Goal: Find specific page/section: Find specific page/section

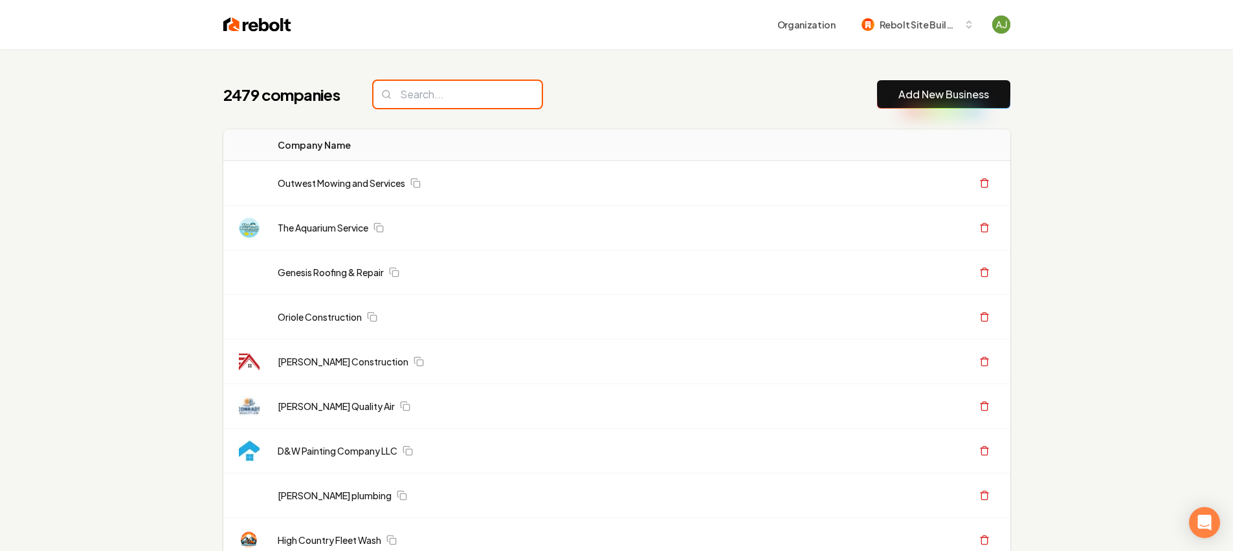
click at [448, 95] on input "search" at bounding box center [457, 94] width 168 height 27
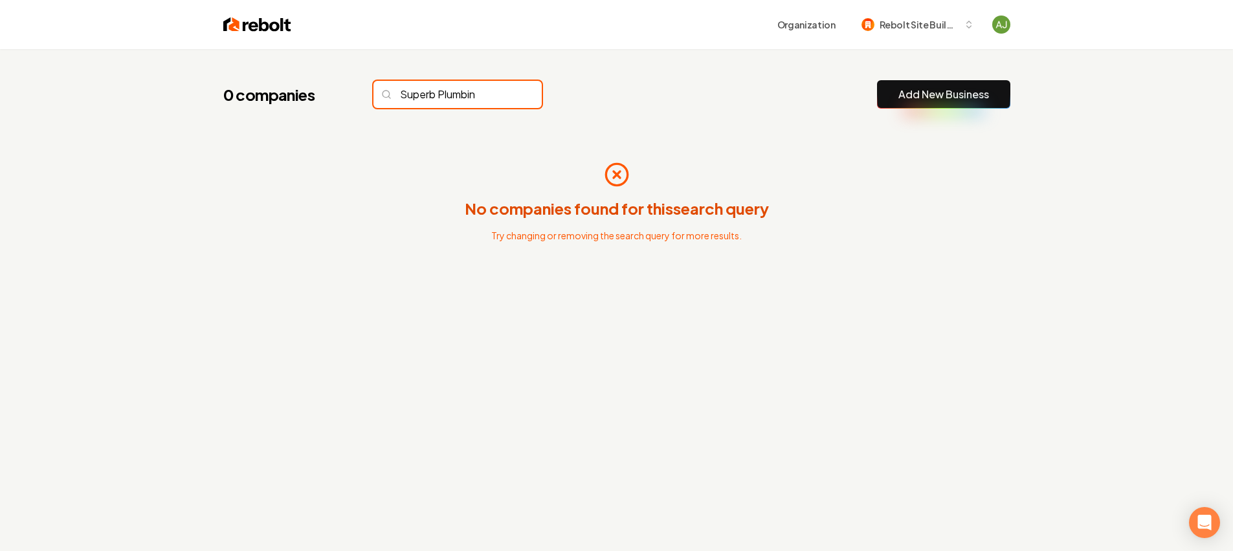
type input "Superb Plumbing"
click at [509, 96] on input "Superb Plumbing" at bounding box center [457, 94] width 168 height 27
click at [507, 89] on input "Superb Plumbing" at bounding box center [457, 94] width 168 height 27
click at [510, 94] on input "Superb Plumbing" at bounding box center [457, 94] width 168 height 27
click at [506, 95] on input "Superb Plumbing" at bounding box center [457, 94] width 168 height 27
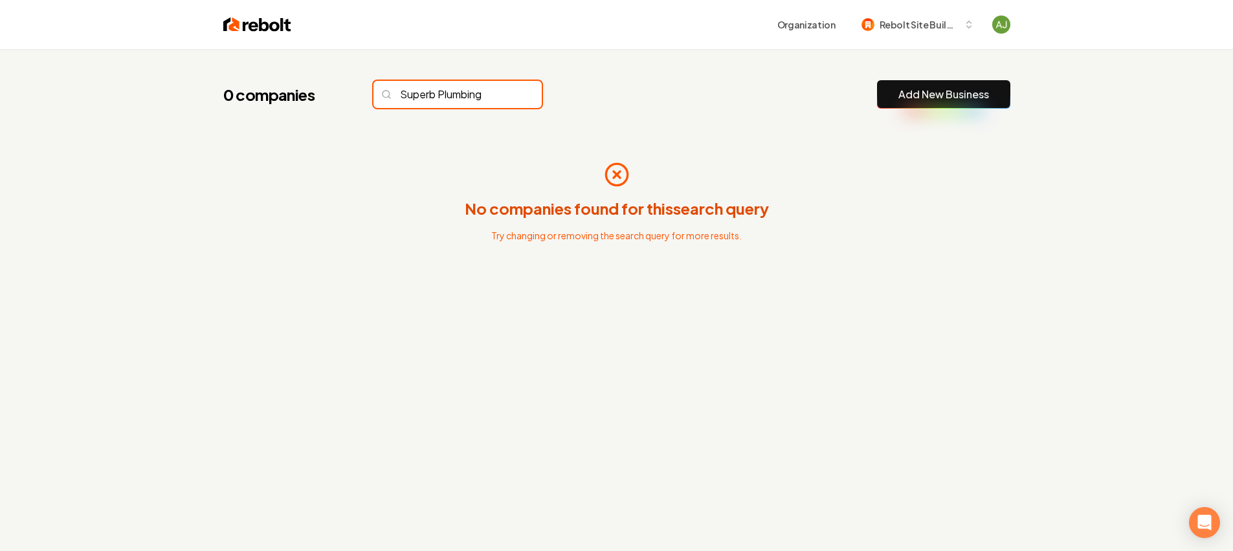
click at [506, 95] on input "Superb Plumbing" at bounding box center [457, 94] width 168 height 27
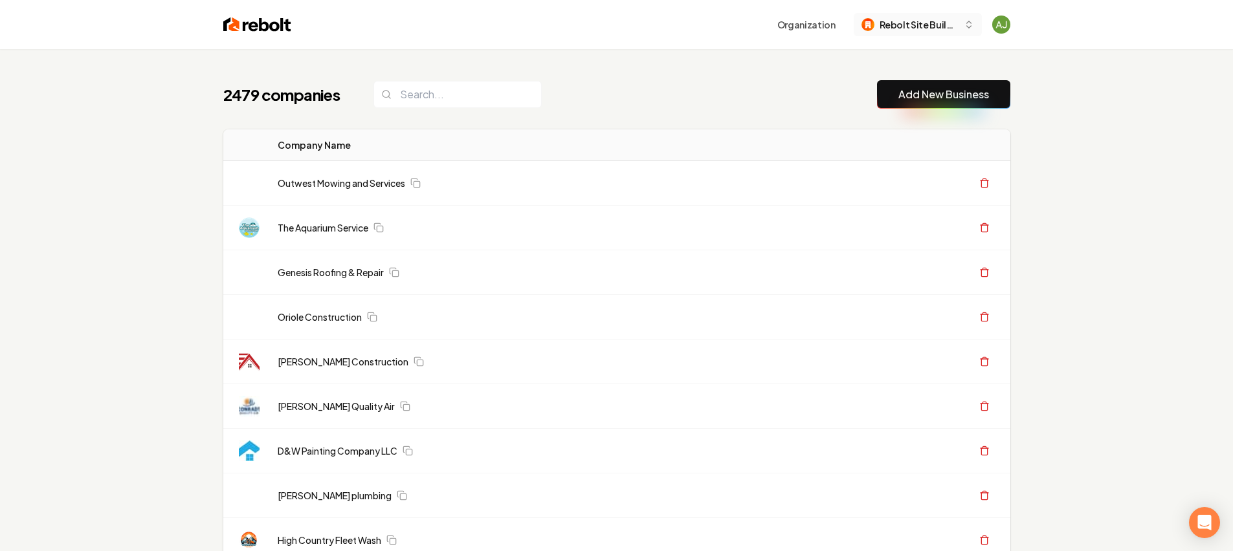
click at [960, 25] on button "Rebolt Site Builder" at bounding box center [918, 24] width 128 height 23
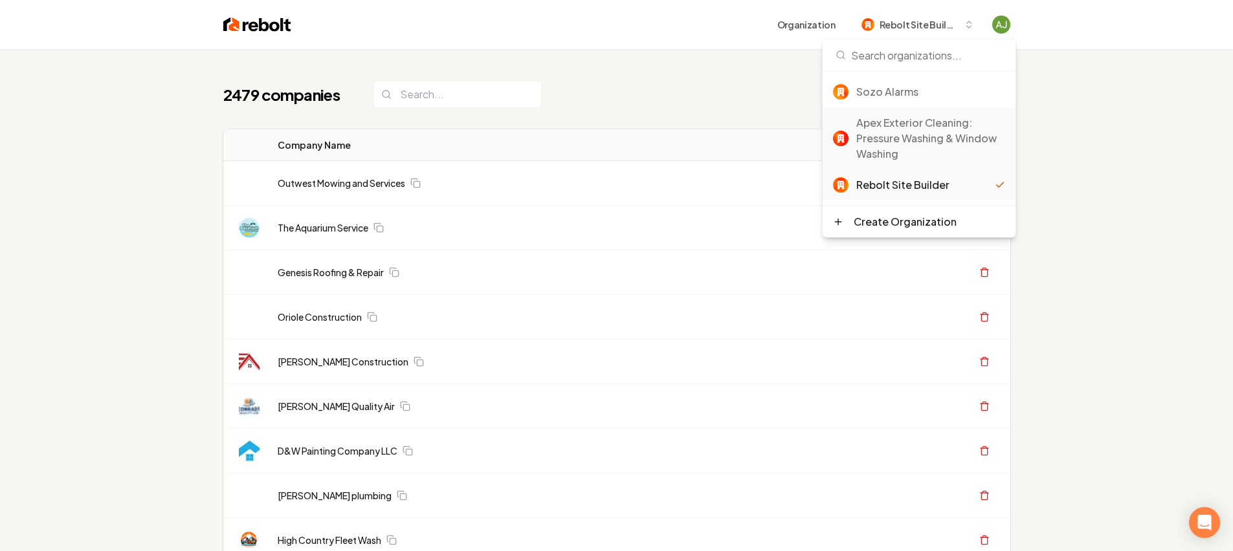
click at [923, 136] on div "Apex Exterior Cleaning: Pressure Washing & Window Washing" at bounding box center [930, 138] width 149 height 47
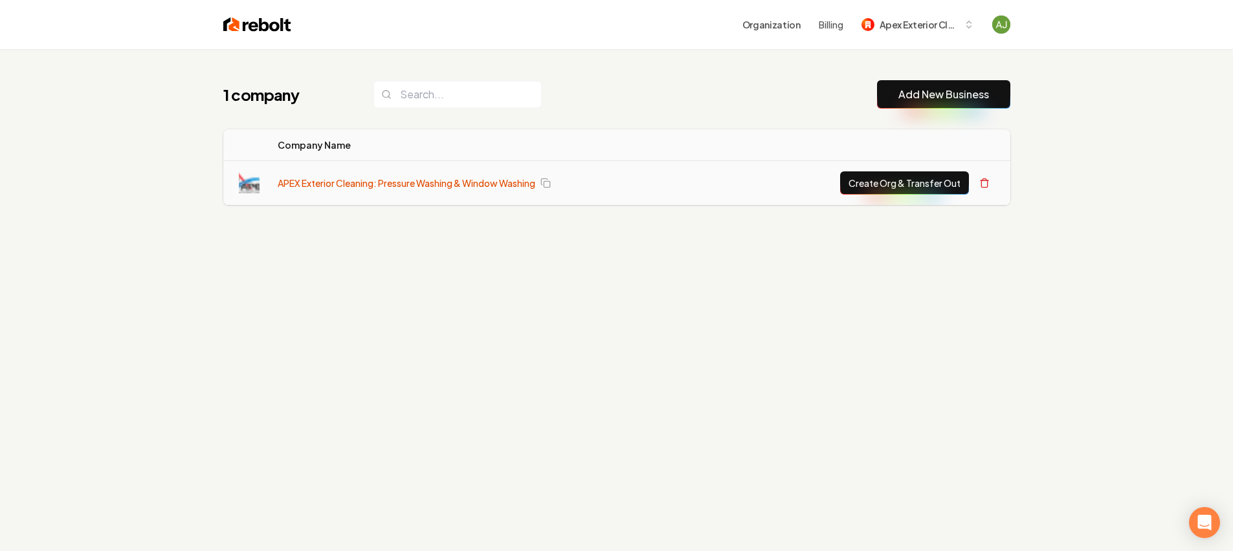
click at [467, 184] on link "APEX Exterior Cleaning: Pressure Washing & Window Washing" at bounding box center [407, 183] width 258 height 13
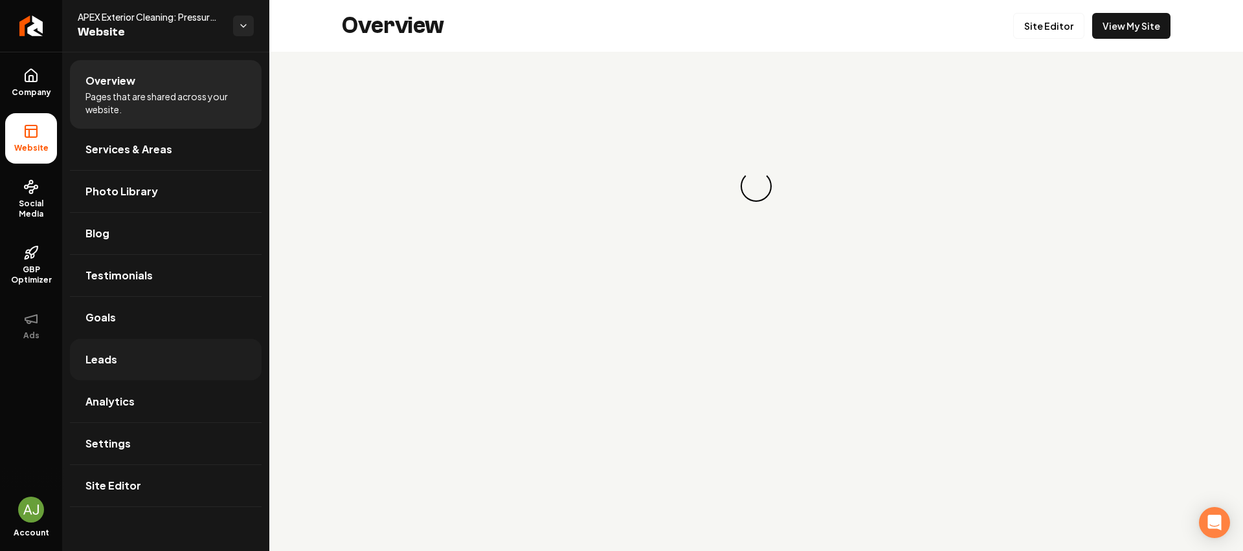
click at [120, 349] on link "Leads" at bounding box center [166, 359] width 192 height 41
